Goal: Task Accomplishment & Management: Manage account settings

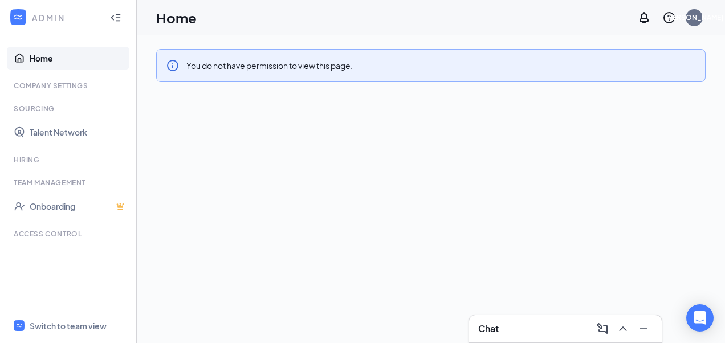
click at [35, 157] on div "Hiring" at bounding box center [69, 160] width 111 height 10
click at [57, 56] on link "Home" at bounding box center [78, 58] width 97 height 23
click at [16, 19] on icon "WorkstreamLogo" at bounding box center [18, 16] width 11 height 11
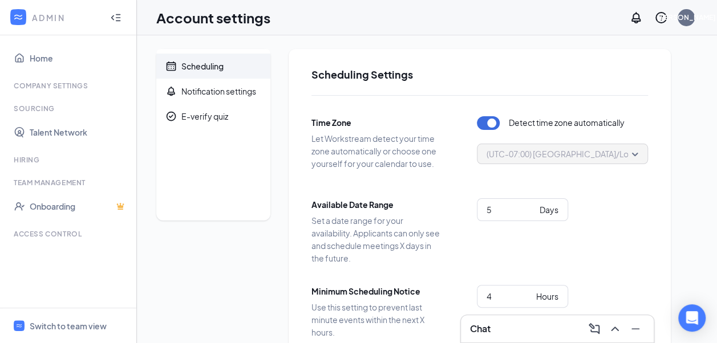
click at [206, 70] on div "Scheduling" at bounding box center [202, 65] width 42 height 11
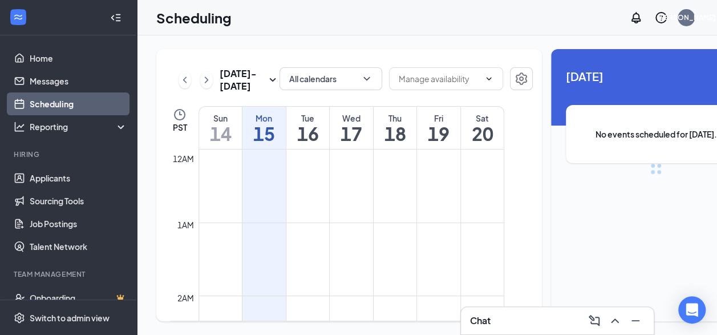
scroll to position [560, 0]
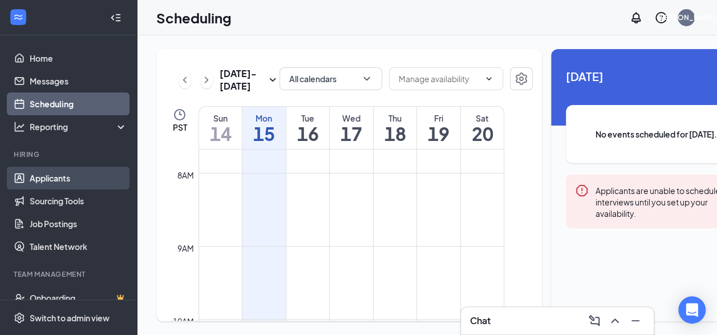
click at [34, 166] on link "Applicants" at bounding box center [78, 177] width 97 height 23
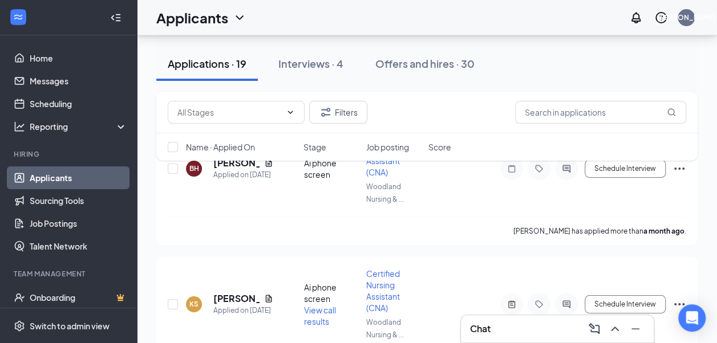
scroll to position [2126, 0]
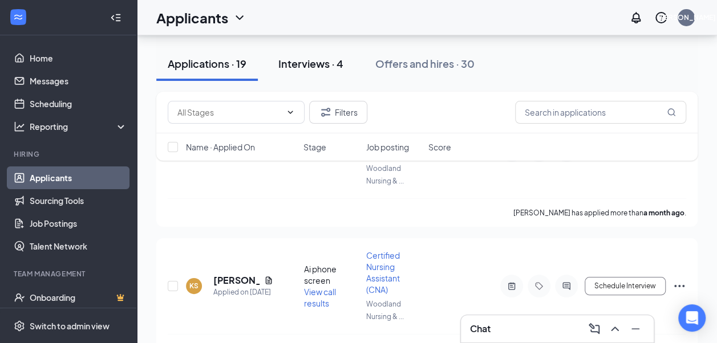
click at [313, 65] on div "Interviews · 4" at bounding box center [310, 63] width 65 height 14
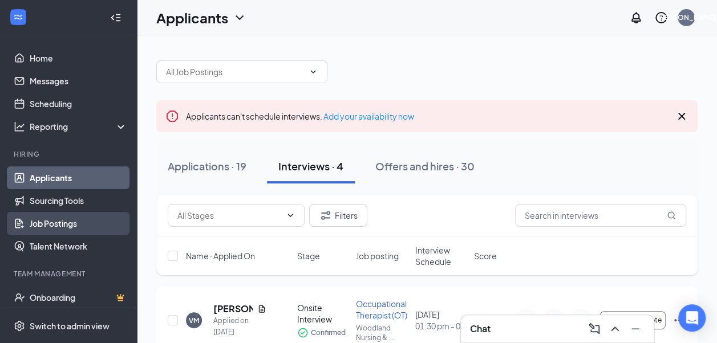
click at [60, 226] on link "Job Postings" at bounding box center [78, 223] width 97 height 23
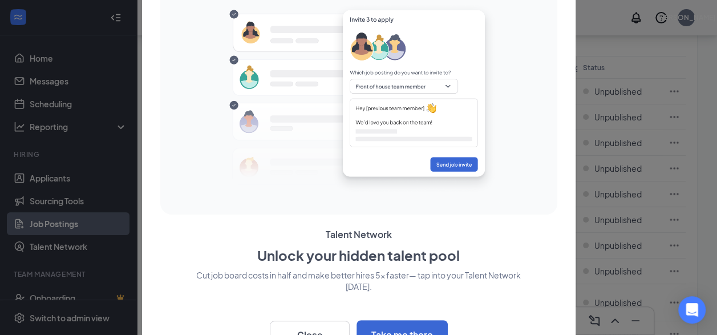
scroll to position [58, 0]
click at [392, 219] on div "Talent Network Unlock your hidden talent pool Cut job board costs in half and m…" at bounding box center [358, 167] width 397 height 363
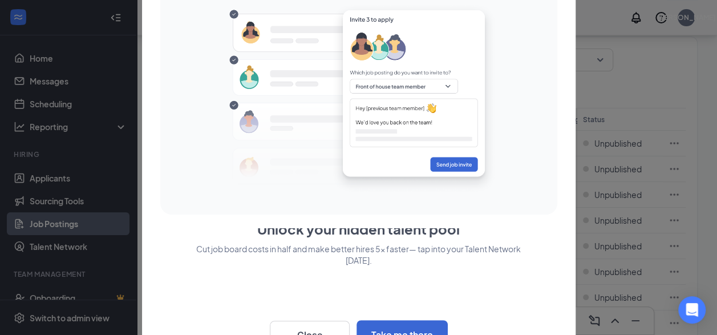
scroll to position [27, 0]
click at [323, 328] on button "Close" at bounding box center [310, 334] width 80 height 29
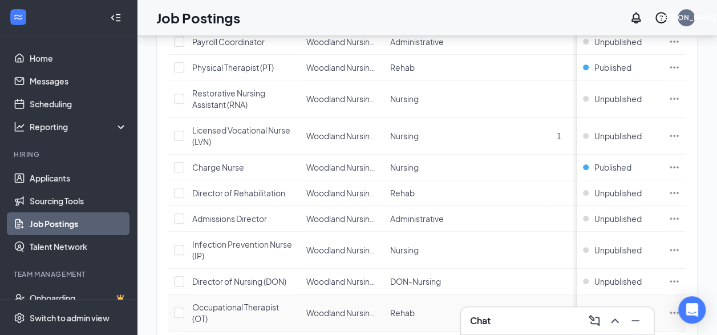
scroll to position [401, 0]
